Goal: Information Seeking & Learning: Learn about a topic

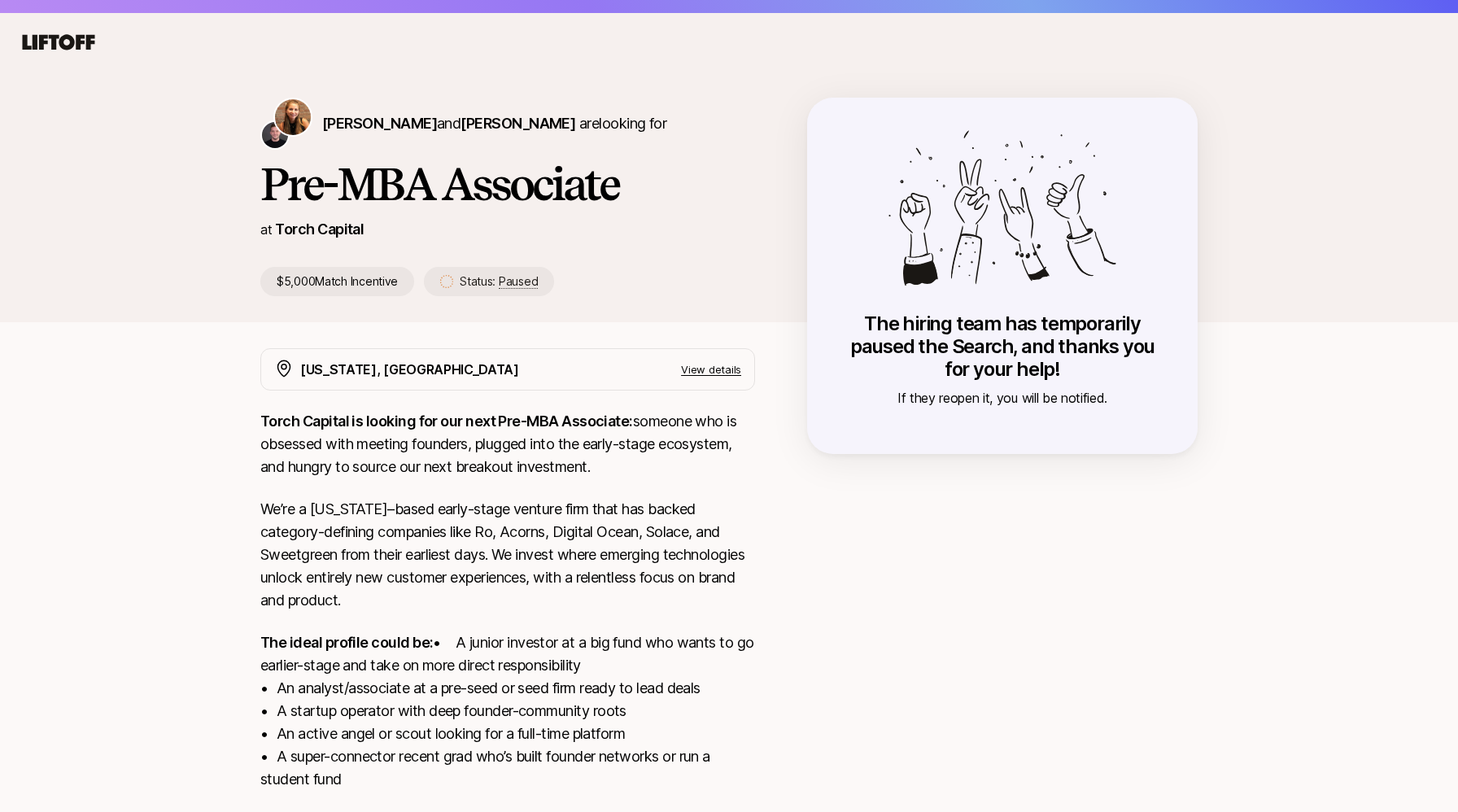
scroll to position [197, 0]
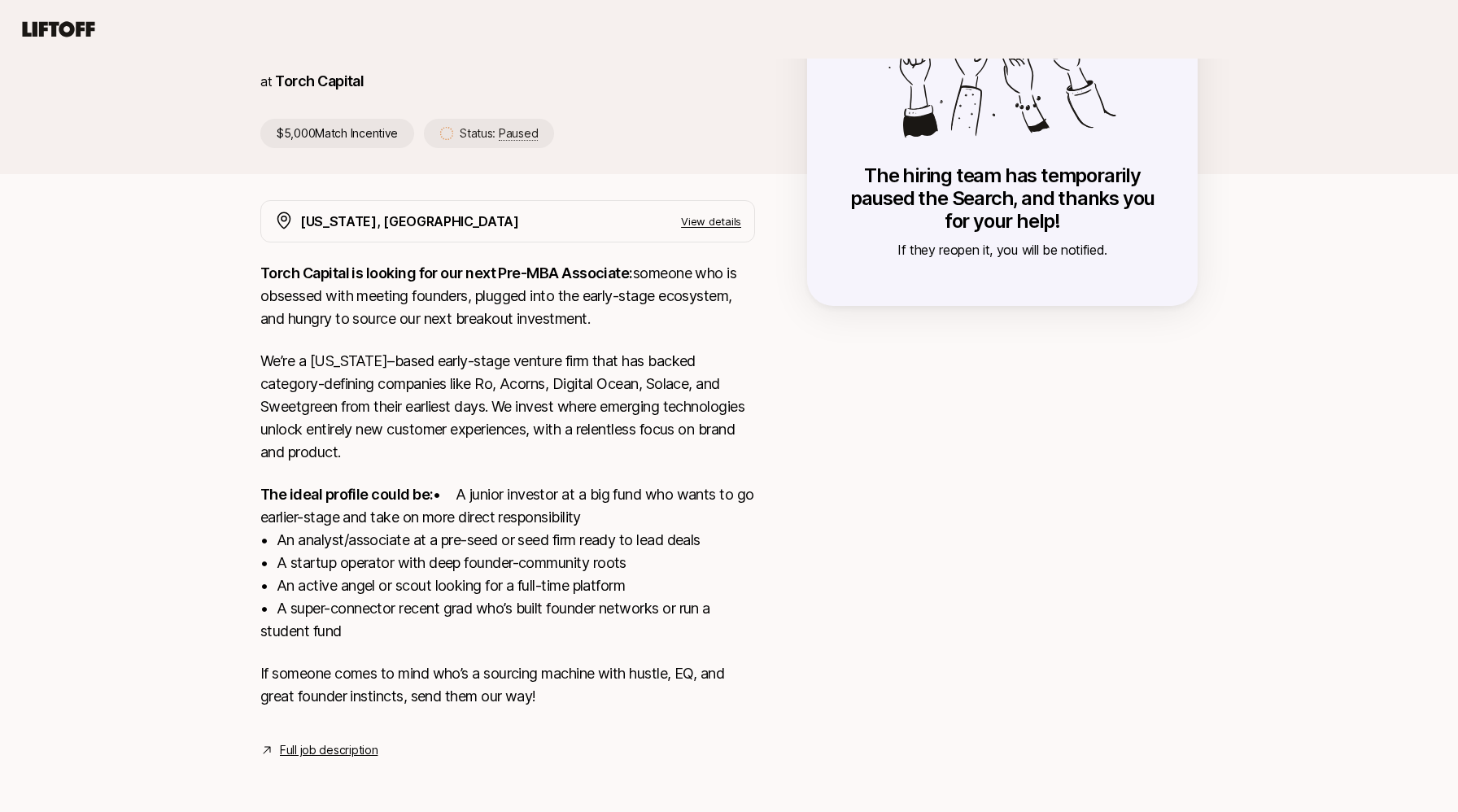
click at [354, 754] on link "Full job description" at bounding box center [329, 750] width 98 height 20
